Goal: Transaction & Acquisition: Subscribe to service/newsletter

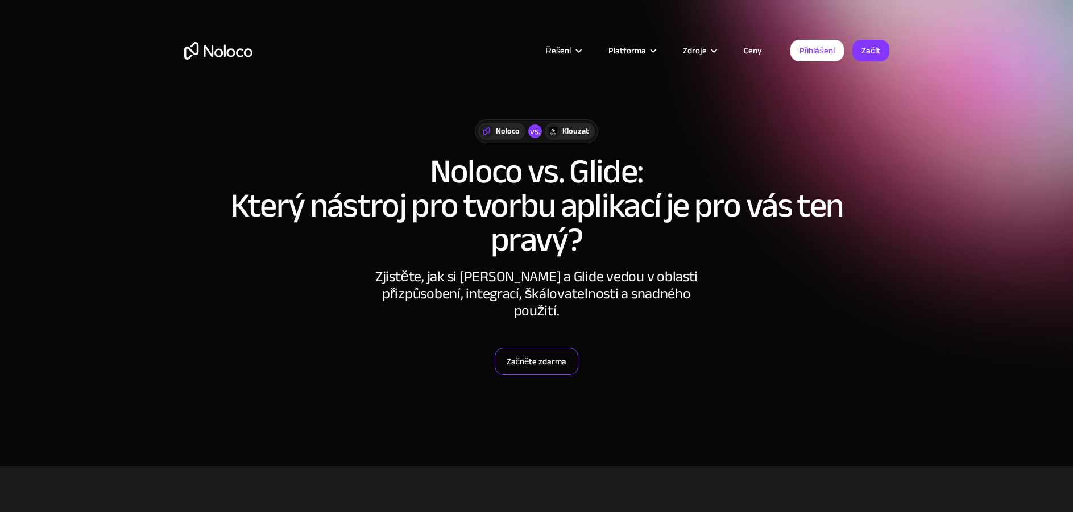
click at [537, 363] on font "Začněte zdarma" at bounding box center [537, 362] width 60 height 16
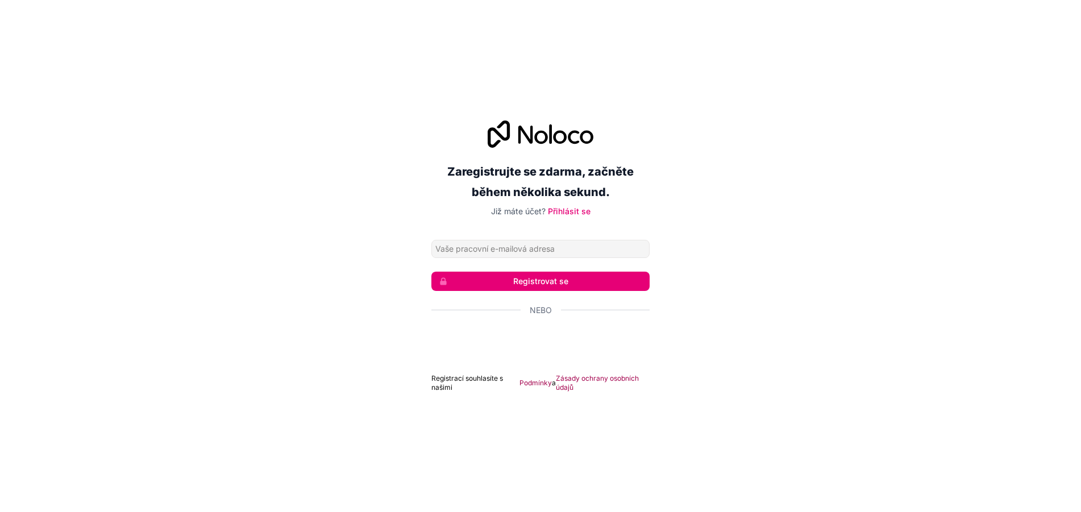
click at [589, 251] on input "E-mailová adresa" at bounding box center [541, 249] width 218 height 18
click at [743, 244] on div "Zaregistrujte se zdarma, začněte během několika sekund. Již máte účet? Přihlási…" at bounding box center [540, 257] width 1081 height 304
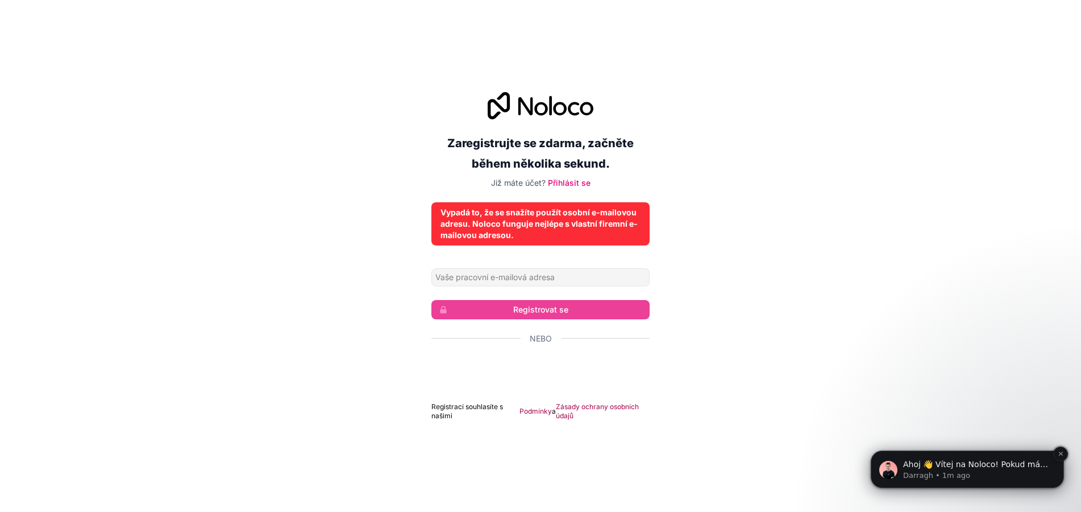
click at [930, 472] on p "Darragh • 1m ago" at bounding box center [976, 476] width 147 height 10
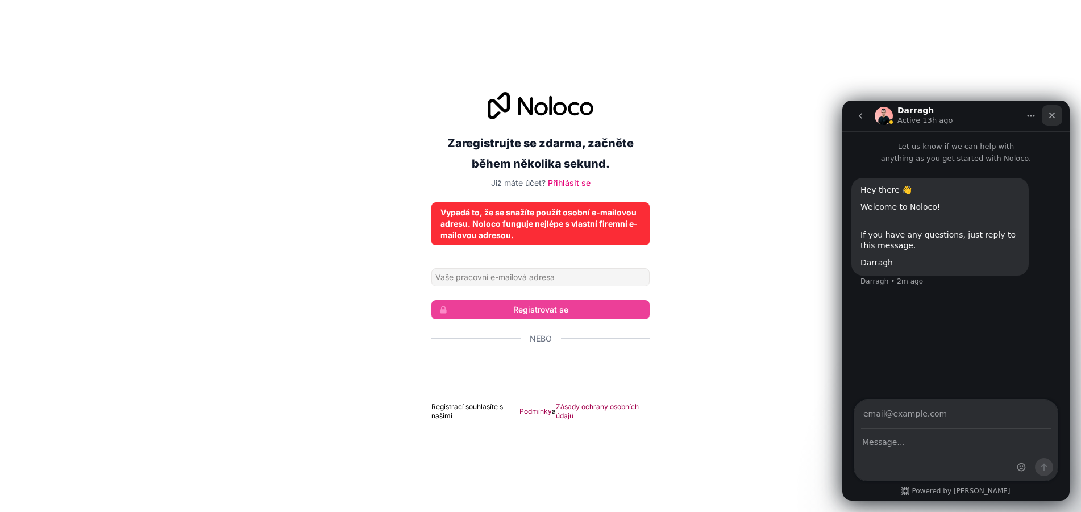
click at [1053, 113] on icon "Close" at bounding box center [1052, 115] width 9 height 9
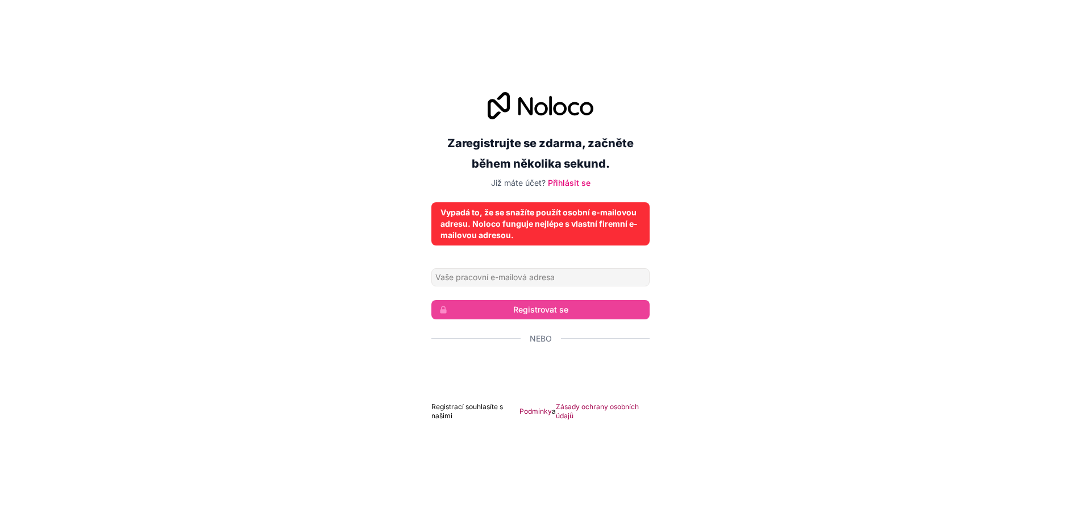
click at [450, 409] on font "Registrací souhlasíte s našimi" at bounding box center [468, 412] width 72 height 18
click at [570, 184] on font "Přihlásit se" at bounding box center [569, 183] width 43 height 10
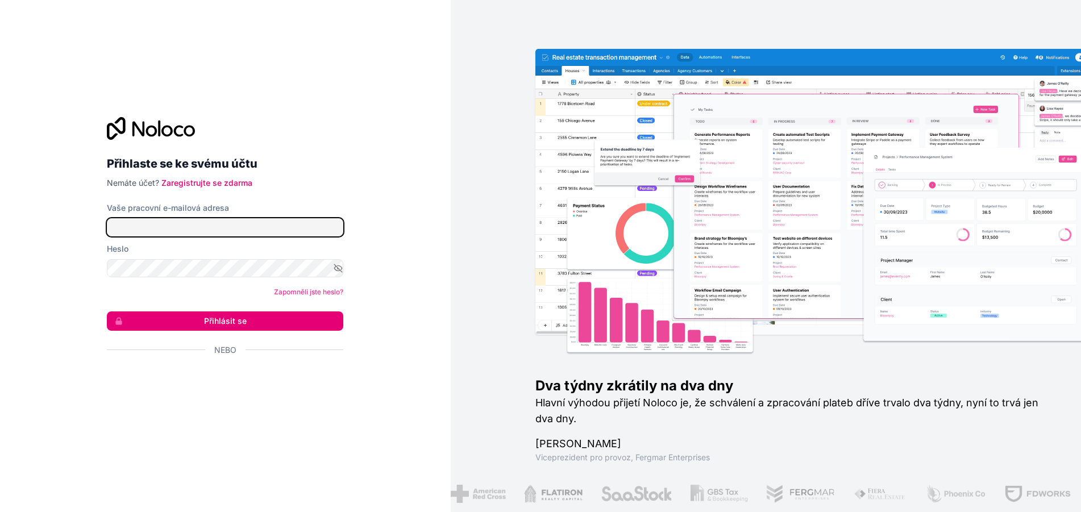
click at [167, 226] on input "Vaše pracovní e-mailová adresa" at bounding box center [225, 227] width 237 height 18
type input "[EMAIL_ADDRESS][DOMAIN_NAME]"
click at [207, 318] on font "Přihlásit se" at bounding box center [225, 321] width 43 height 10
